Goal: Navigation & Orientation: Find specific page/section

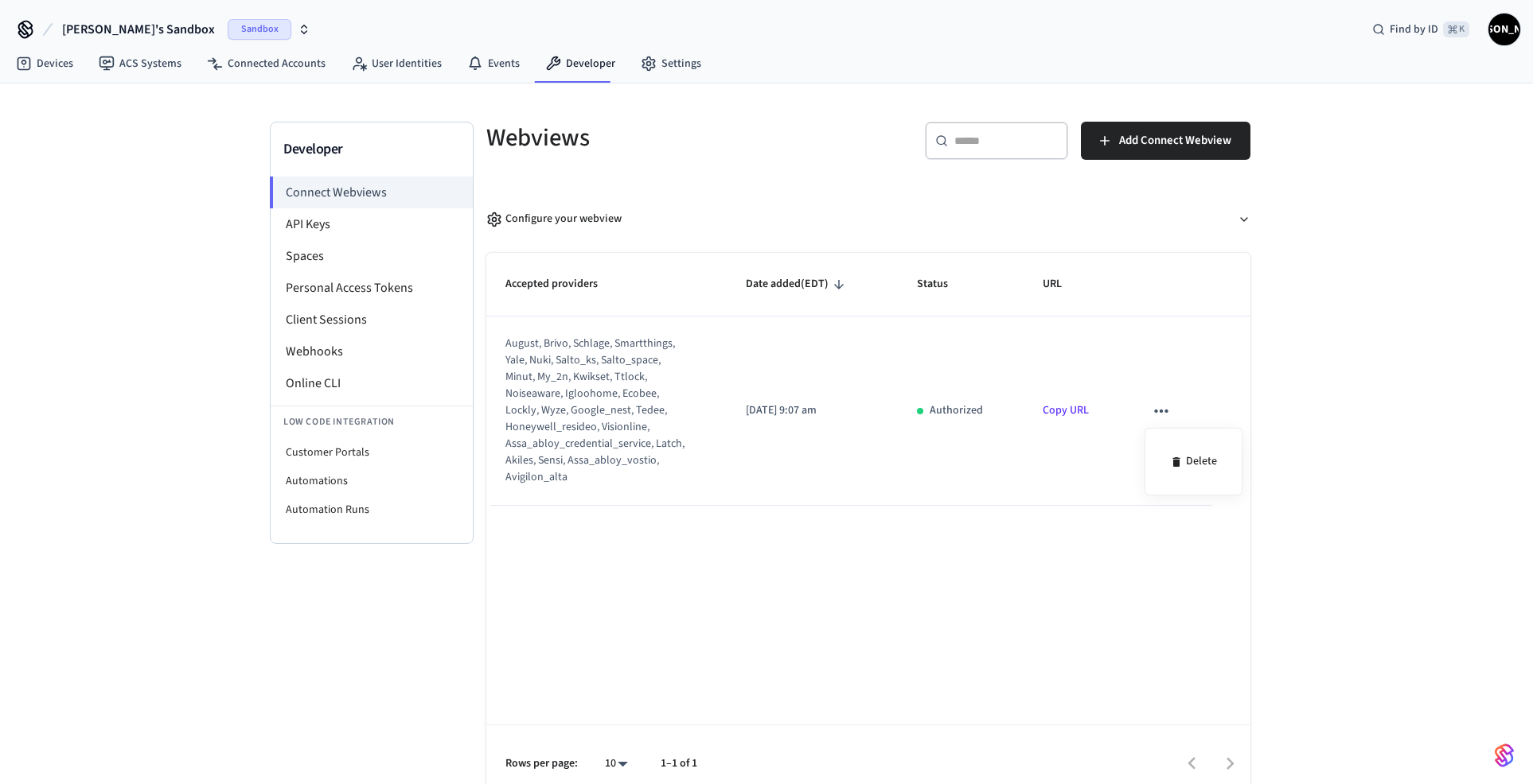
click at [317, 224] on div at bounding box center [766, 392] width 1533 height 784
click at [1077, 408] on link "Copy URL" at bounding box center [1066, 410] width 47 height 16
click at [1160, 412] on icon "sticky table" at bounding box center [1161, 411] width 20 height 20
click at [1129, 330] on div at bounding box center [766, 392] width 1533 height 784
click at [300, 67] on link "Connected Accounts" at bounding box center [266, 64] width 144 height 29
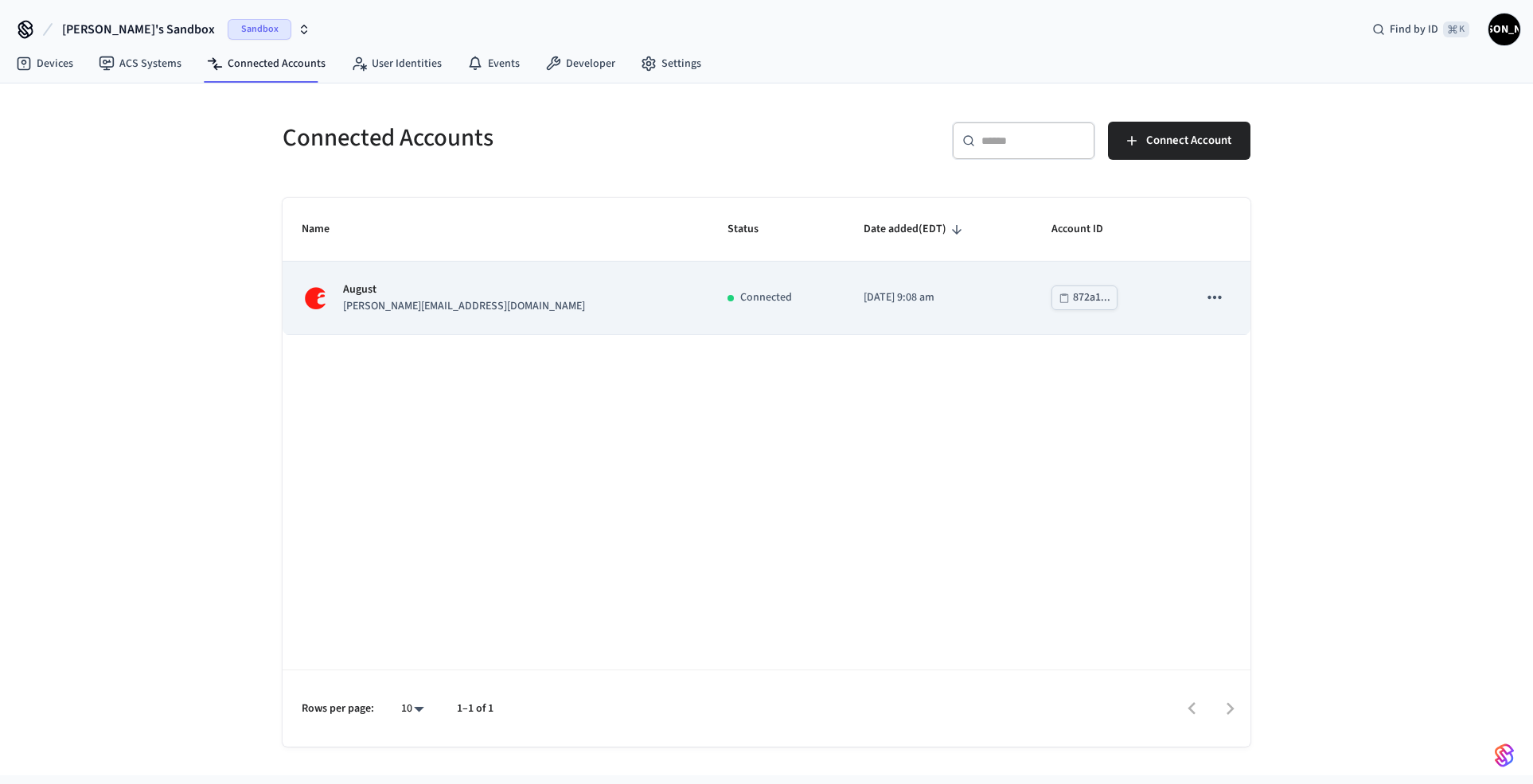
click at [1072, 297] on div "872a1..." at bounding box center [1091, 298] width 38 height 20
click at [1214, 291] on icon "sticky table" at bounding box center [1214, 297] width 20 height 20
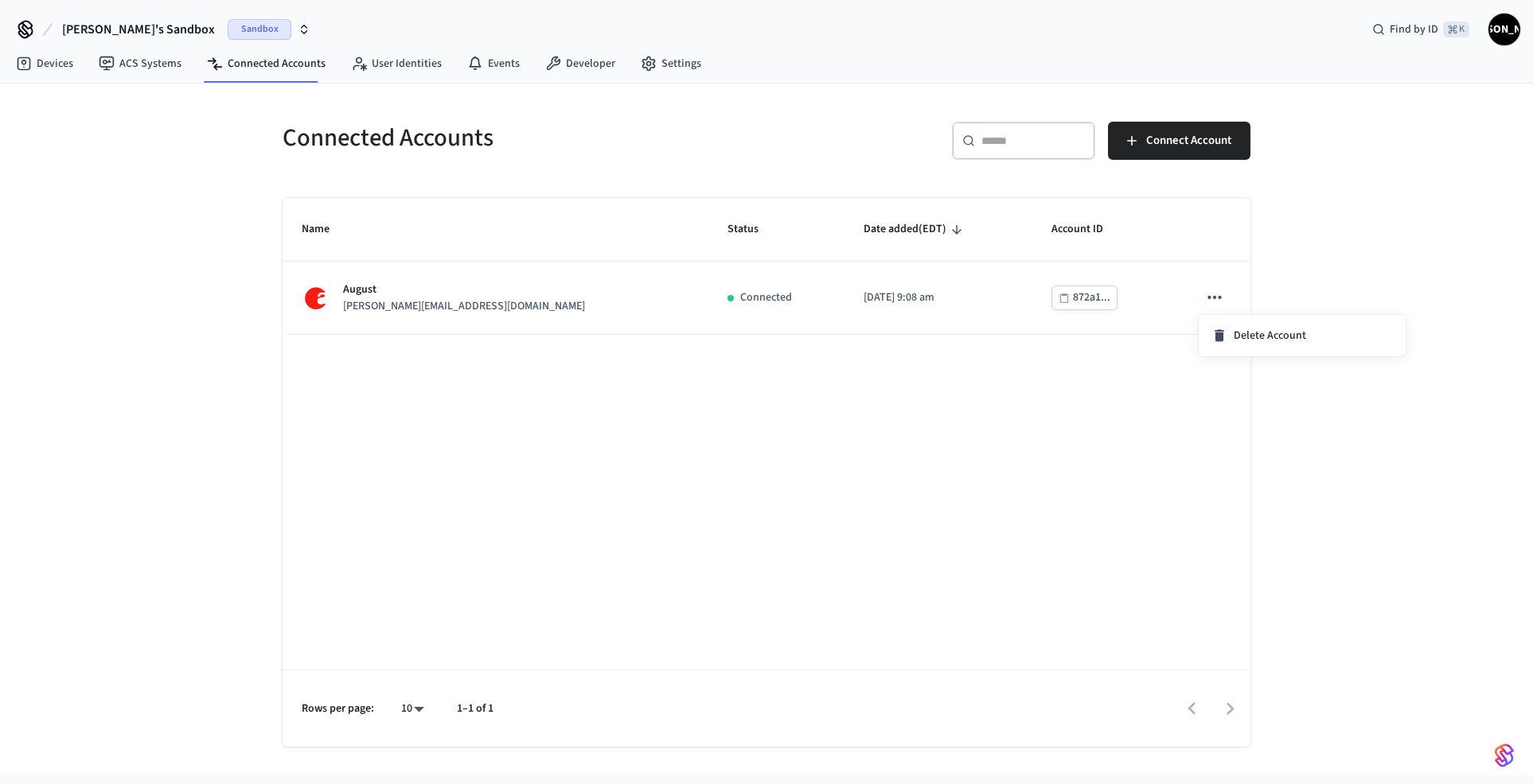
drag, startPoint x: 650, startPoint y: 135, endPoint x: 626, endPoint y: 128, distance: 25.0
click at [648, 136] on div at bounding box center [766, 392] width 1533 height 784
click at [383, 50] on link "User Identities" at bounding box center [397, 64] width 116 height 29
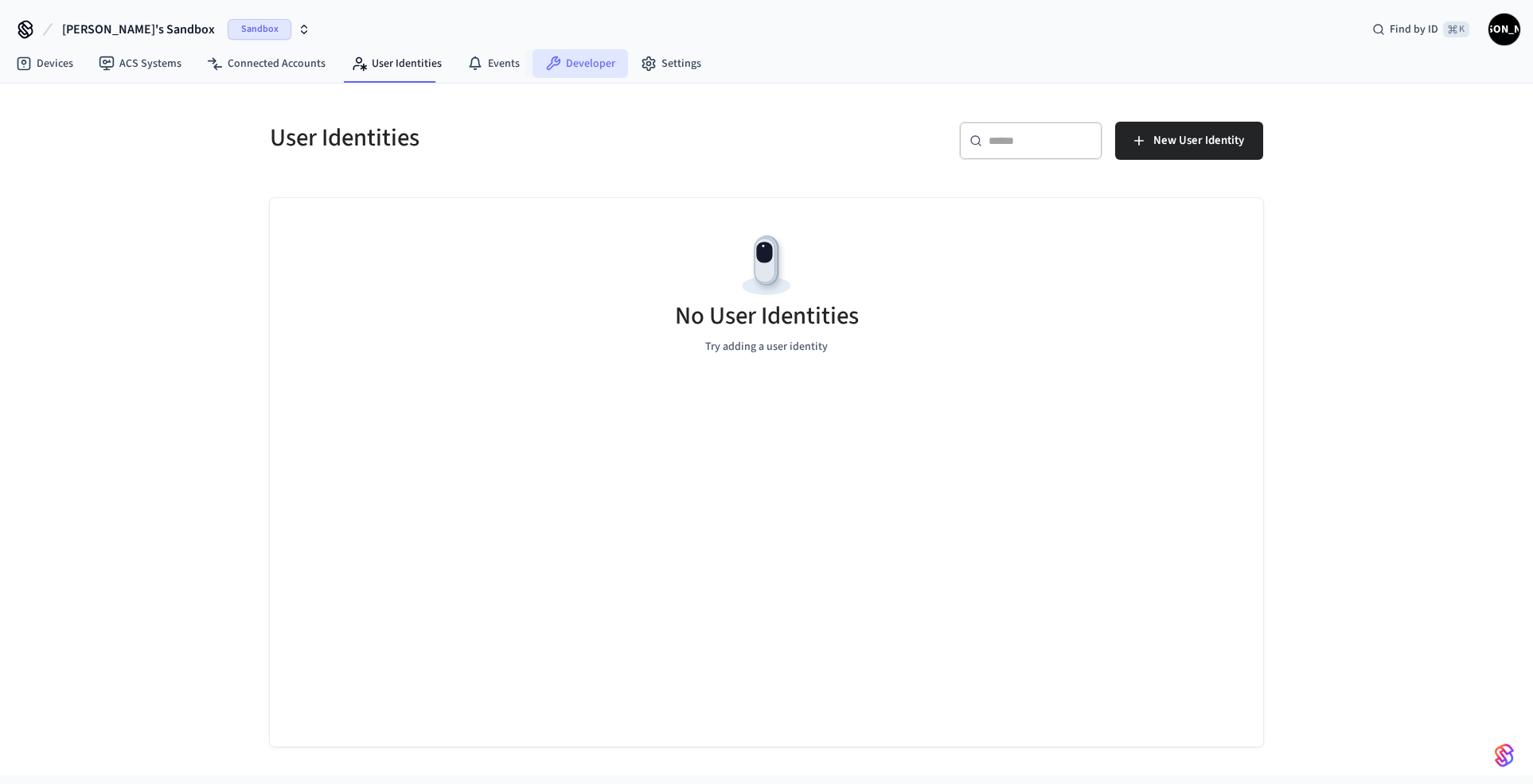
click at [561, 69] on link "Developer" at bounding box center [580, 64] width 95 height 29
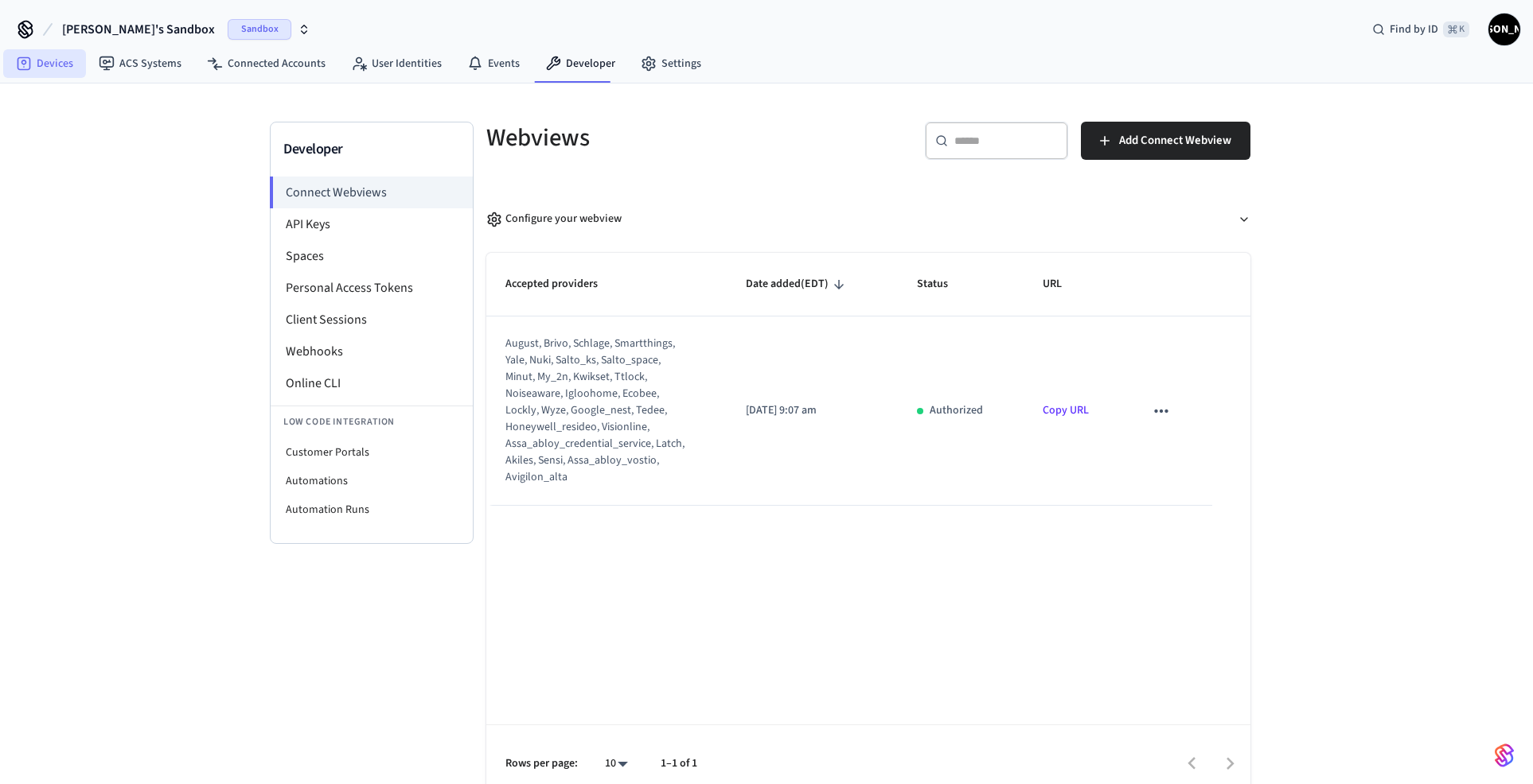
click at [53, 67] on link "Devices" at bounding box center [44, 64] width 82 height 29
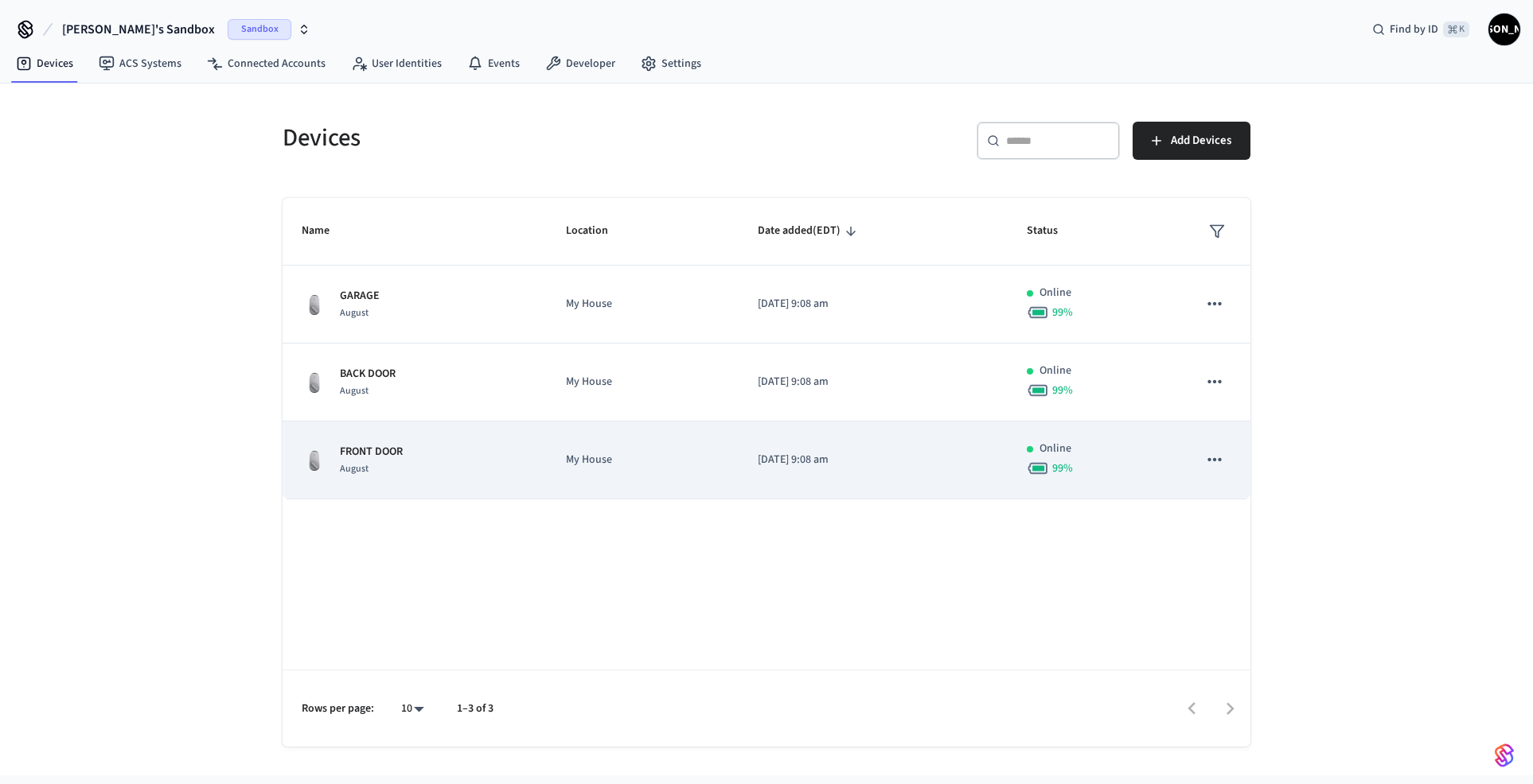
click at [1196, 460] on td "sticky table" at bounding box center [1214, 460] width 72 height 78
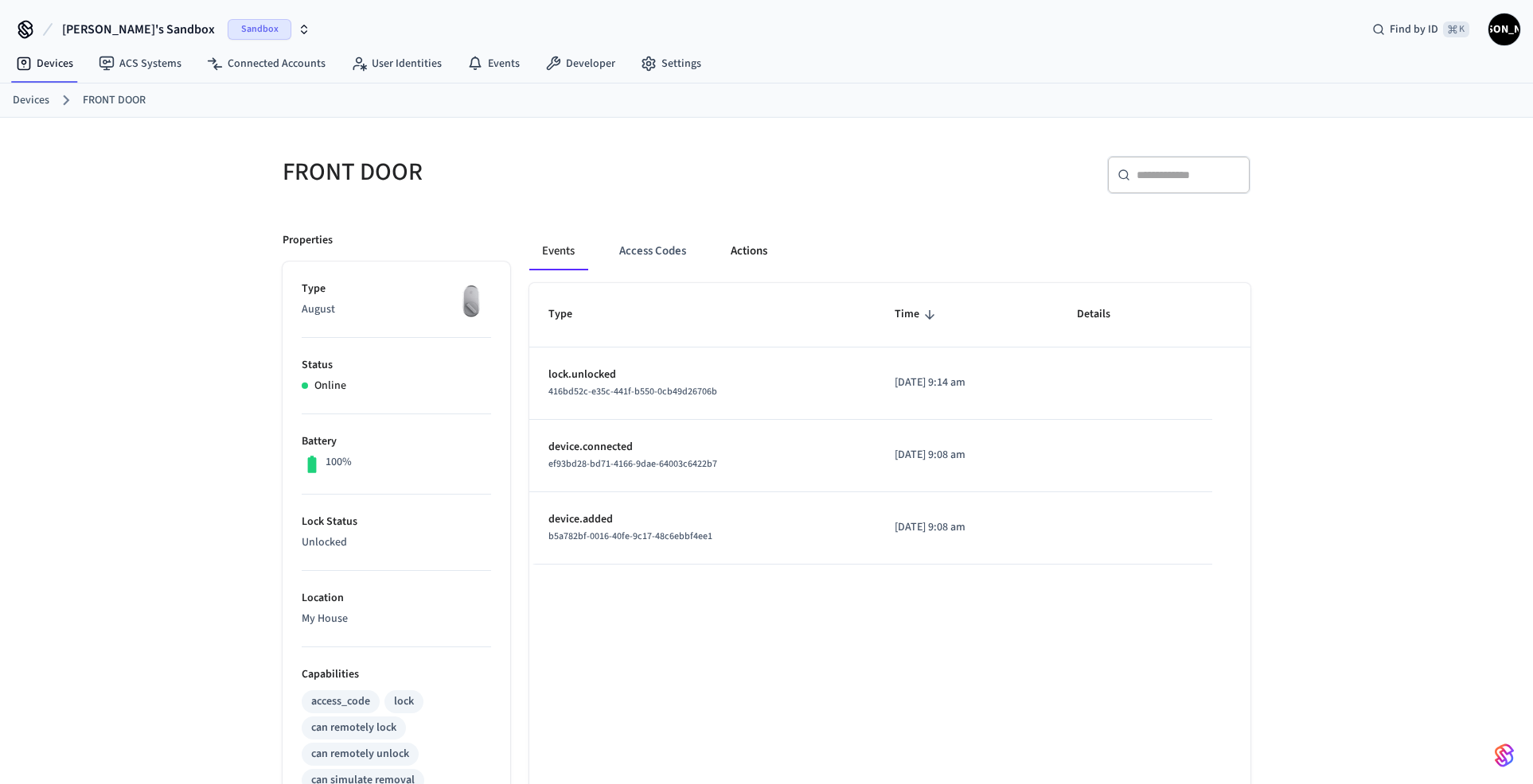
click at [757, 253] on button "Actions" at bounding box center [749, 251] width 62 height 38
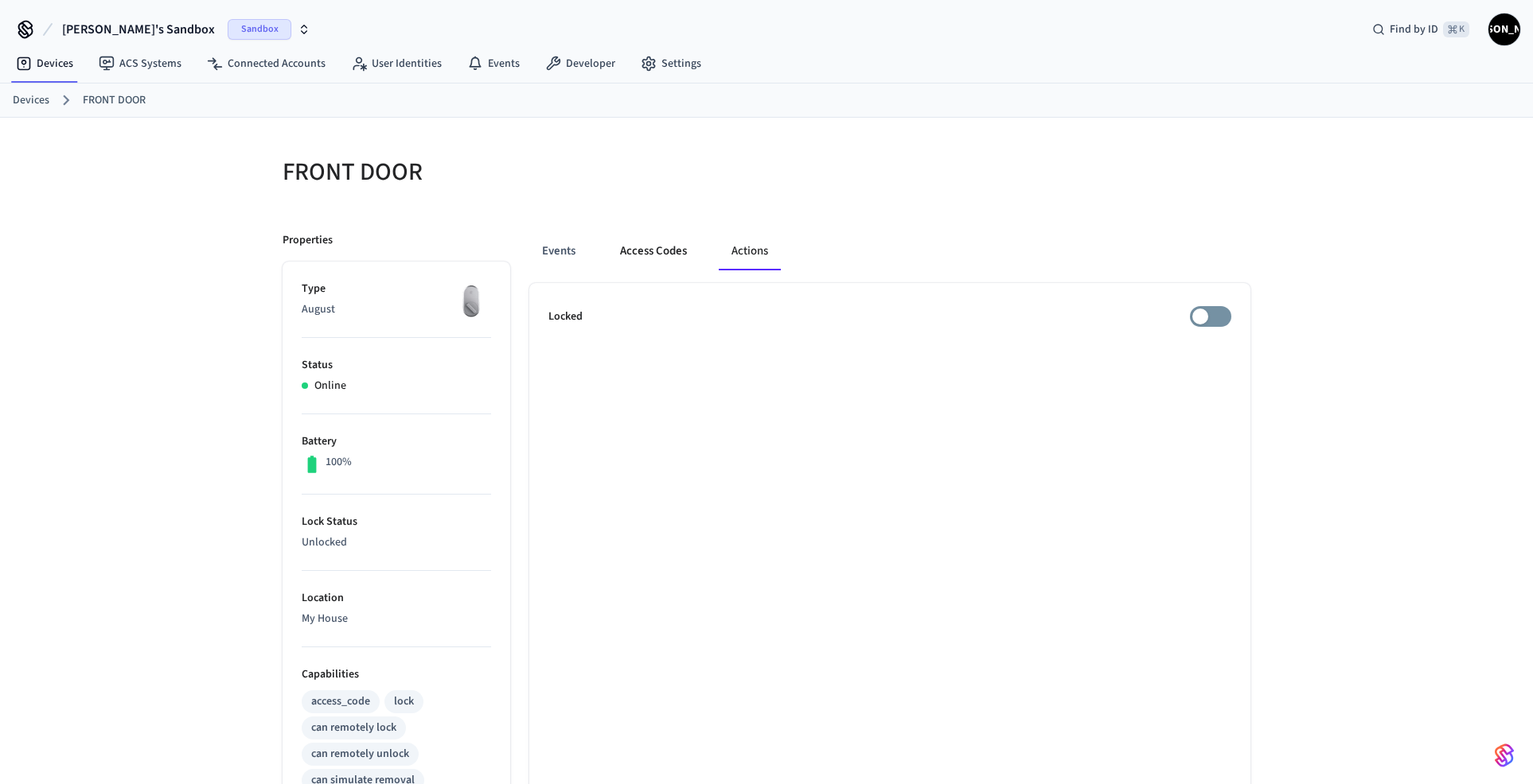
click at [669, 253] on button "Access Codes" at bounding box center [653, 251] width 92 height 38
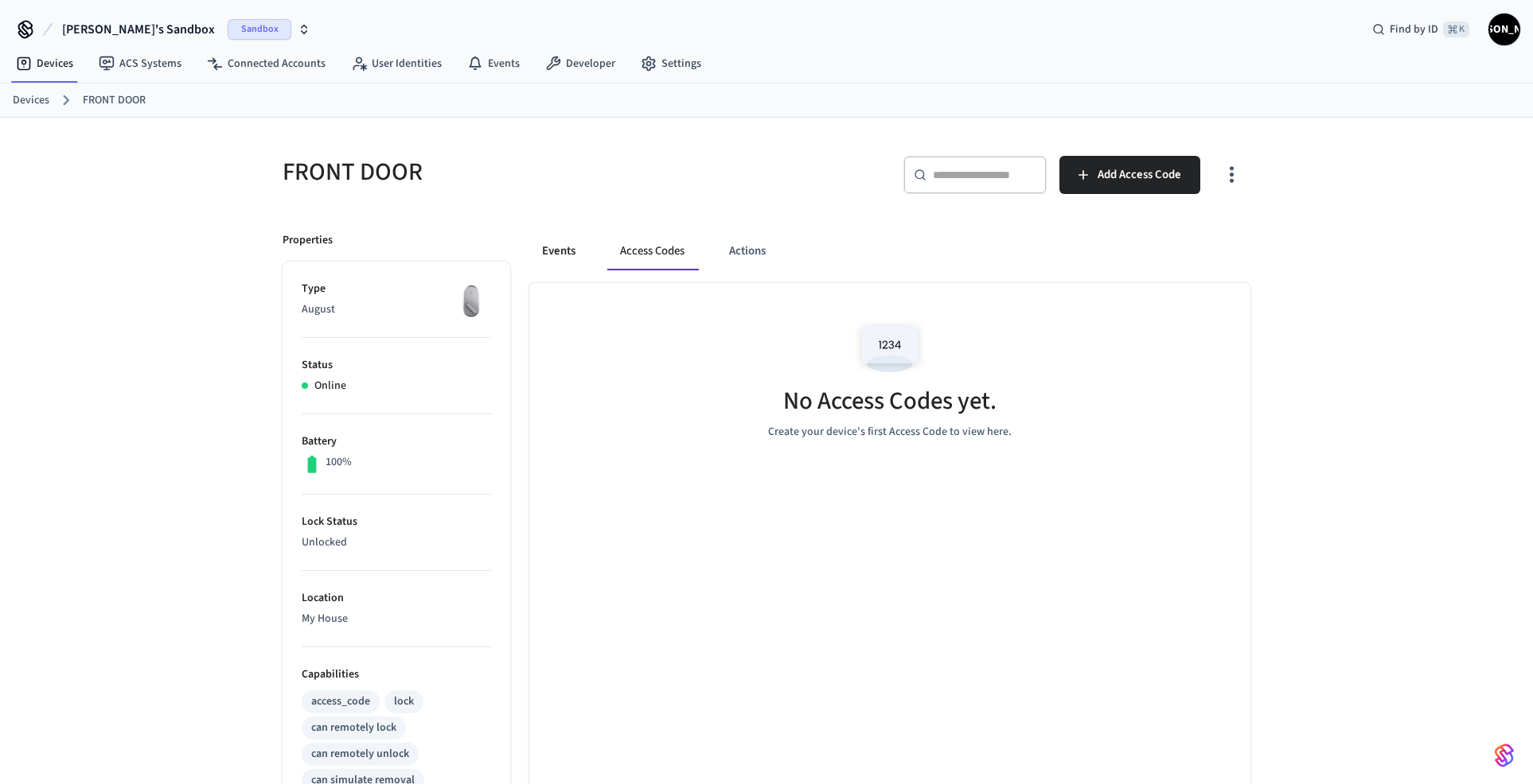
click at [579, 246] on button "Events" at bounding box center [559, 251] width 59 height 38
